Goal: Navigation & Orientation: Find specific page/section

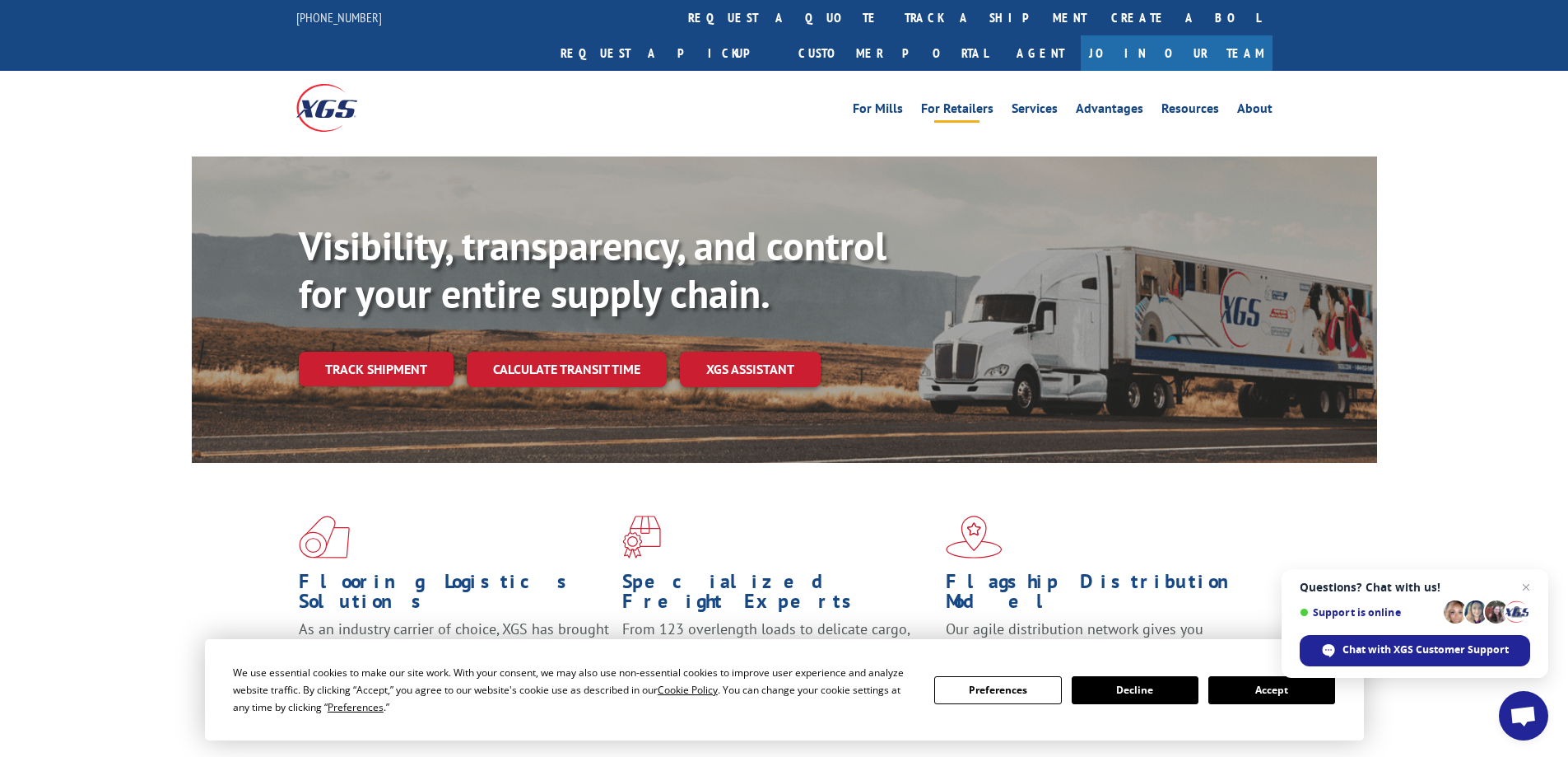
click at [964, 102] on link "For Retailers" at bounding box center [957, 111] width 72 height 18
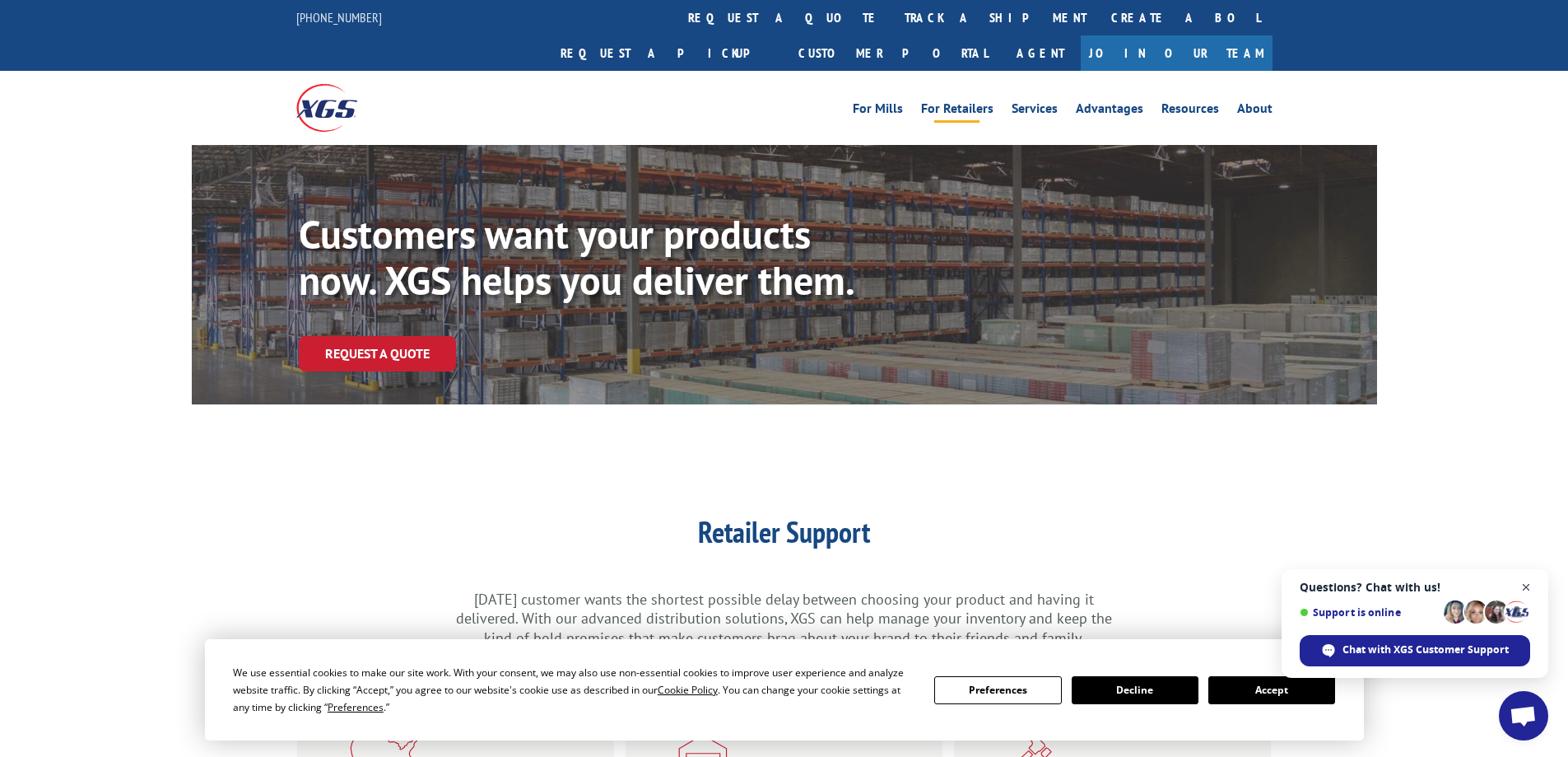
click at [1526, 591] on span "Close chat" at bounding box center [1526, 587] width 21 height 21
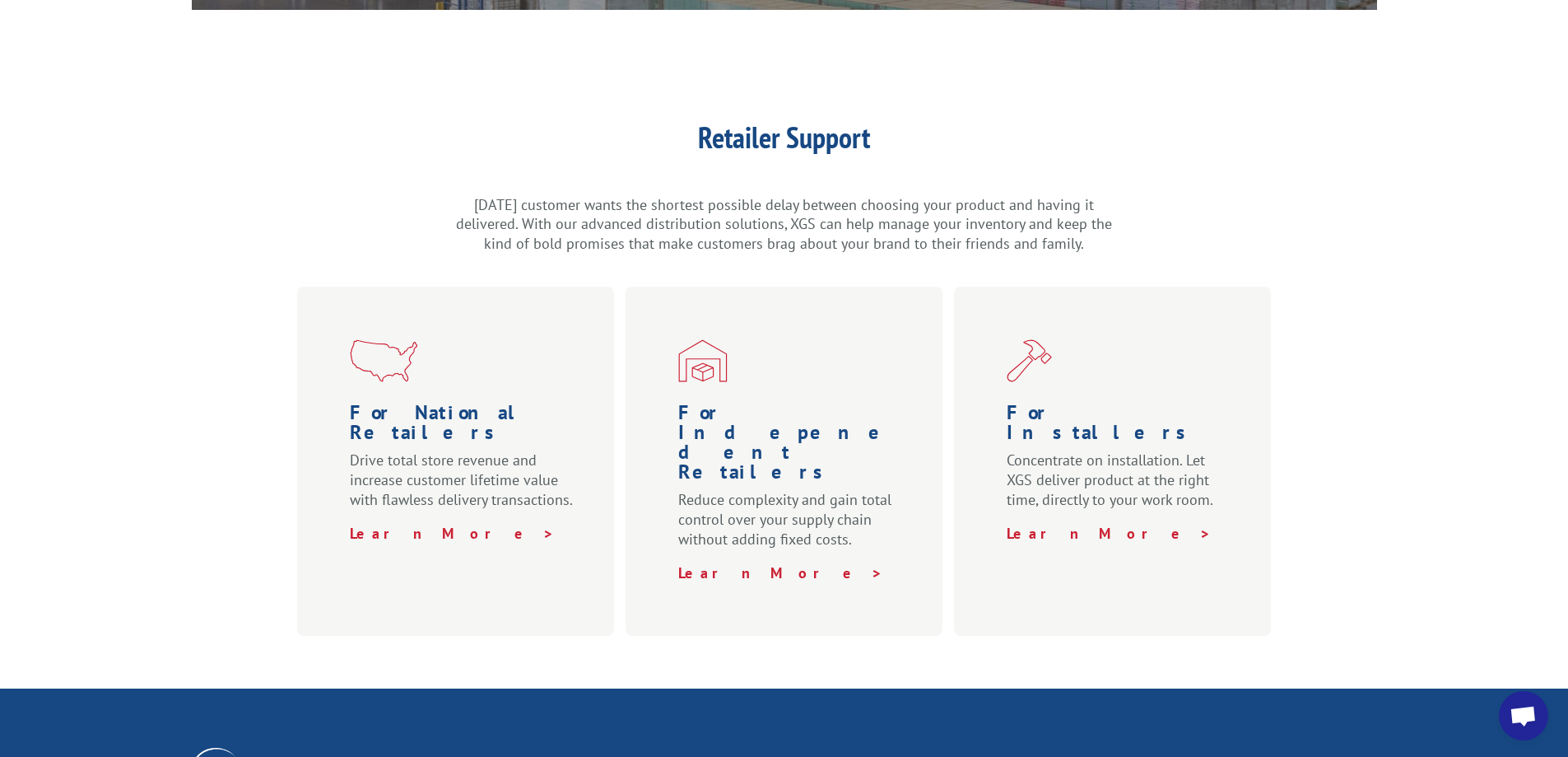
scroll to position [576, 0]
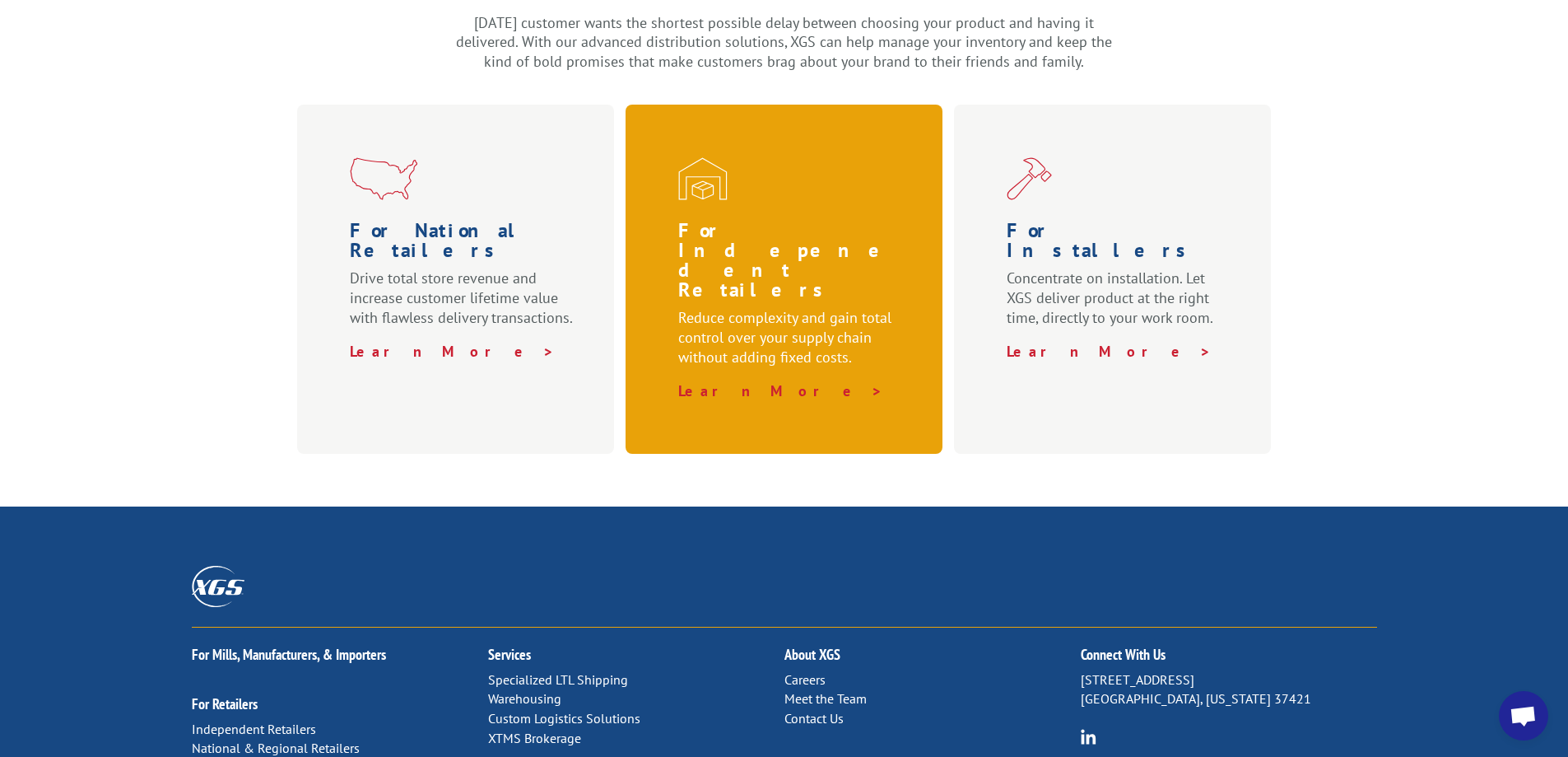
click at [749, 308] on p "Reduce complexity and gain total control over your supply chain without adding …" at bounding box center [787, 344] width 219 height 73
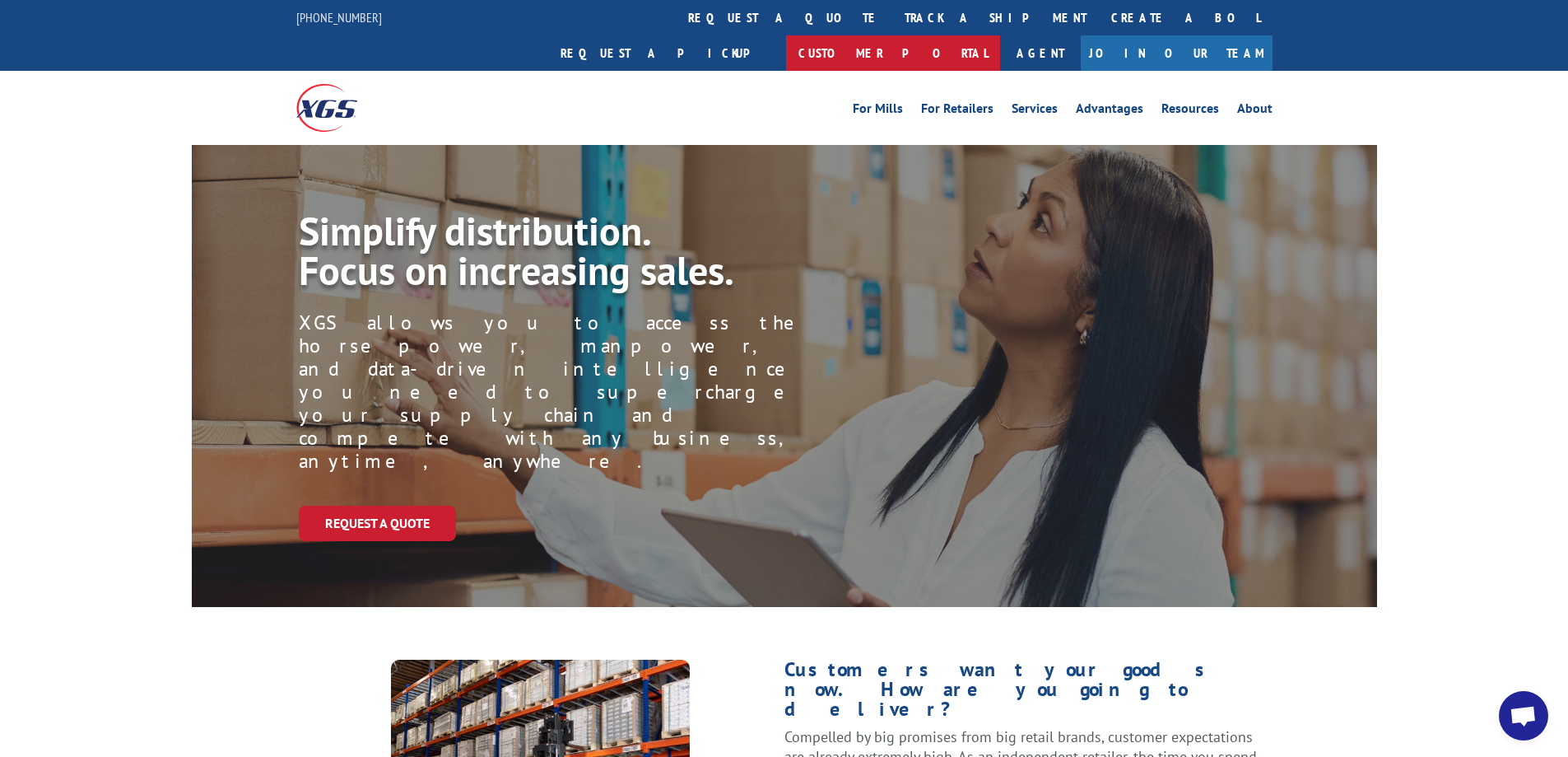
click at [1000, 36] on link "Customer Portal" at bounding box center [893, 53] width 214 height 36
